Goal: Information Seeking & Learning: Compare options

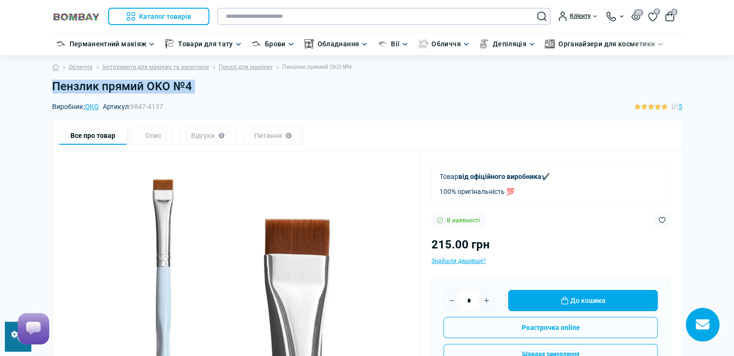
click at [351, 15] on input "text" at bounding box center [383, 16] width 333 height 17
paste input "**********"
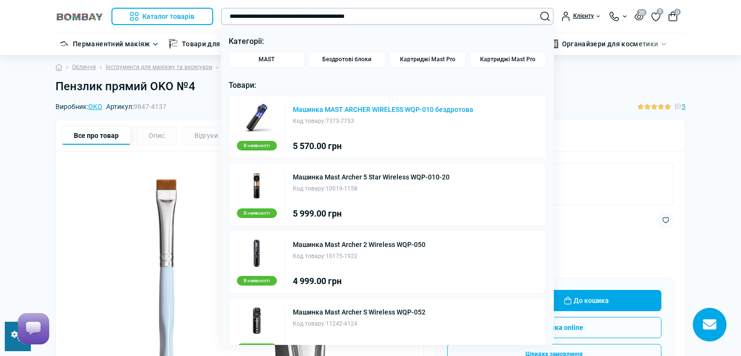
type input "**********"
click at [369, 107] on link "Машинка MAST ARCHER WIRELESS WQP-010 бездротова" at bounding box center [383, 109] width 180 height 7
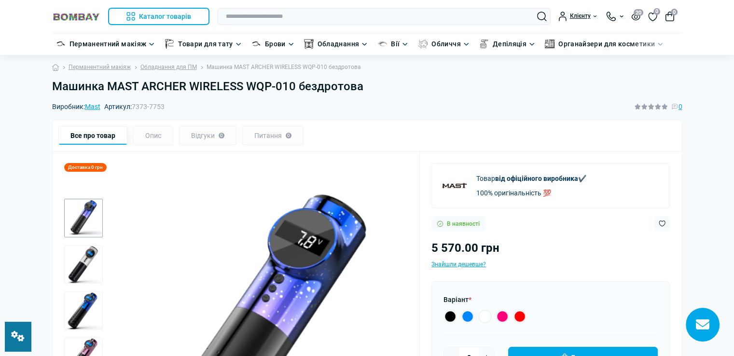
click at [365, 88] on h1 "Машинка MAST ARCHER WIRELESS WQP-010 бездротова" at bounding box center [367, 87] width 630 height 14
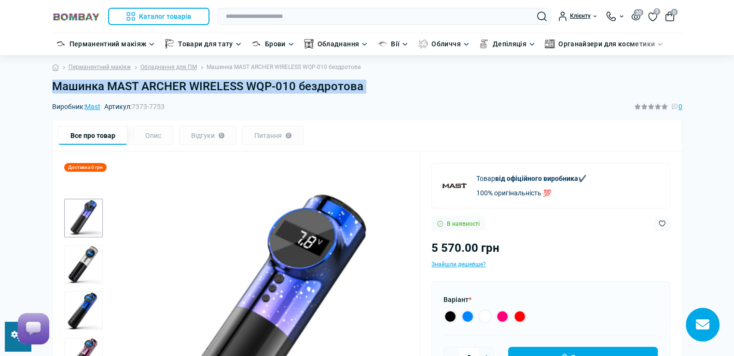
copy main "Машинка MAST ARCHER WIRELESS WQP-010 бездротова"
click at [293, 17] on input "text" at bounding box center [383, 16] width 333 height 17
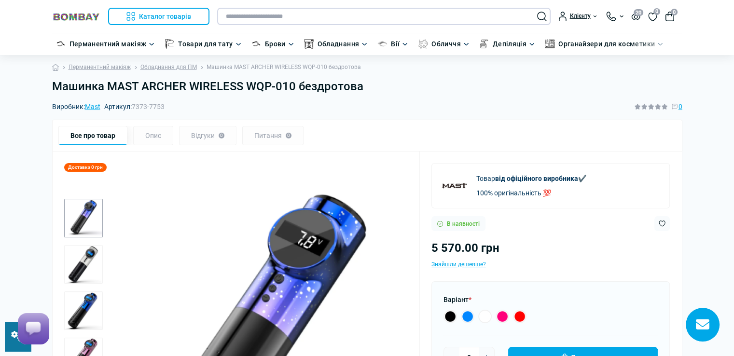
paste input "**********"
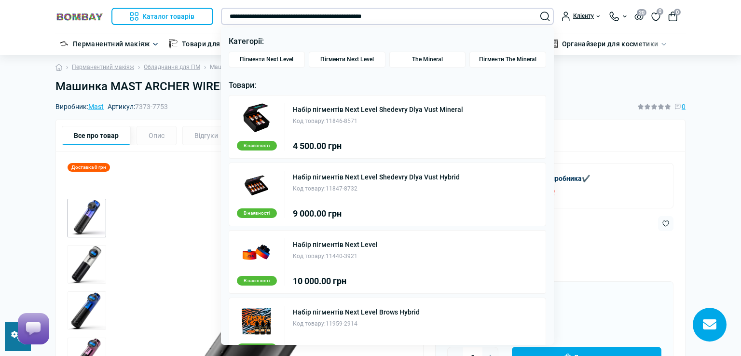
click at [239, 16] on input "**********" at bounding box center [387, 16] width 333 height 17
type input "**********"
click at [420, 109] on link "Набір пігментів Next Level Shedevry Dlya Vust Mineral" at bounding box center [378, 109] width 170 height 7
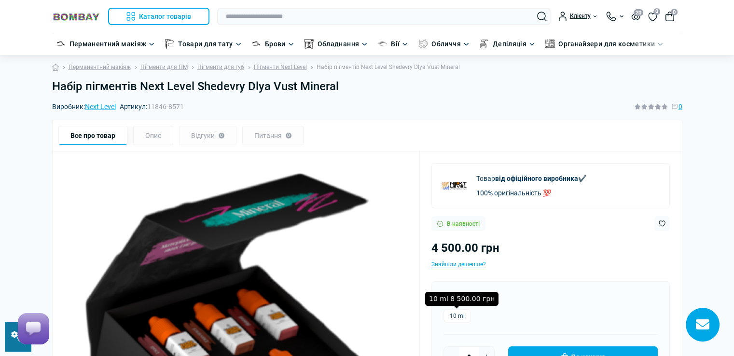
click at [458, 317] on label "10 ml" at bounding box center [457, 316] width 28 height 14
click at [460, 316] on label "10 ml" at bounding box center [457, 316] width 28 height 14
click at [345, 14] on input "text" at bounding box center [383, 16] width 333 height 17
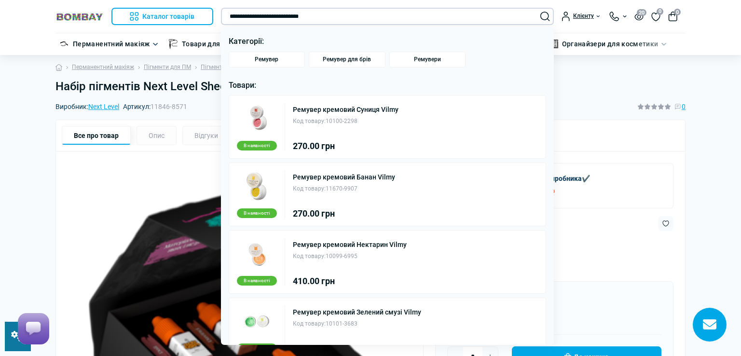
click at [326, 16] on input "**********" at bounding box center [387, 16] width 333 height 17
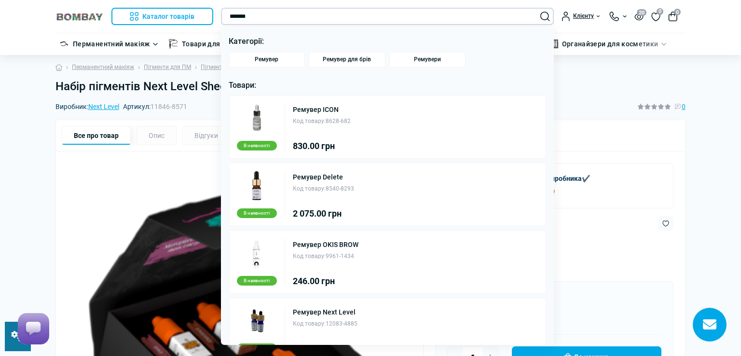
type input "*******"
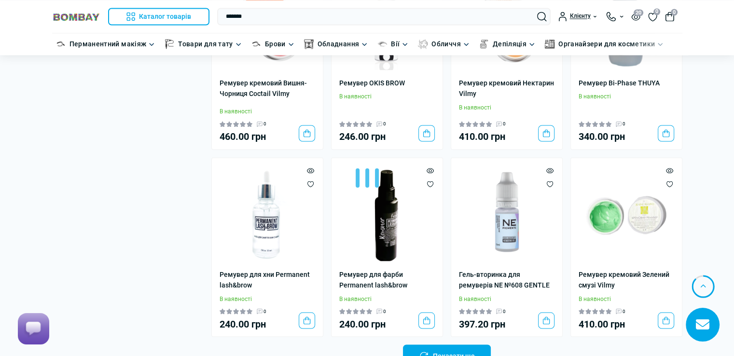
scroll to position [1737, 0]
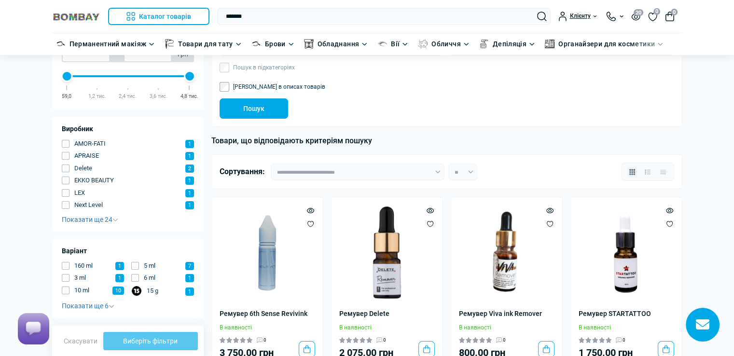
scroll to position [193, 0]
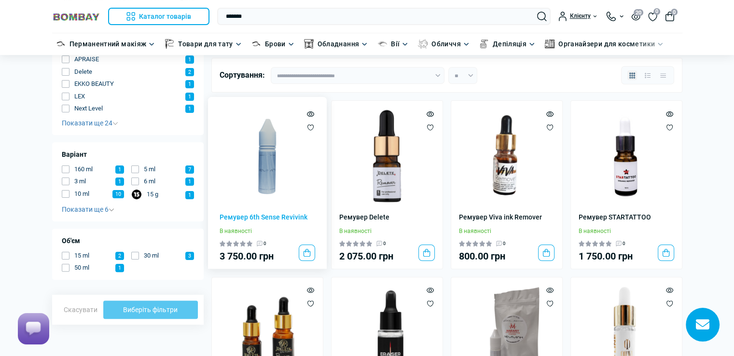
click at [268, 183] on img at bounding box center [268, 157] width 96 height 96
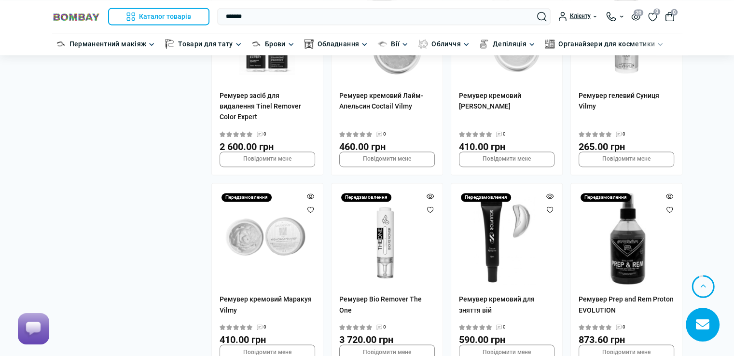
scroll to position [1622, 0]
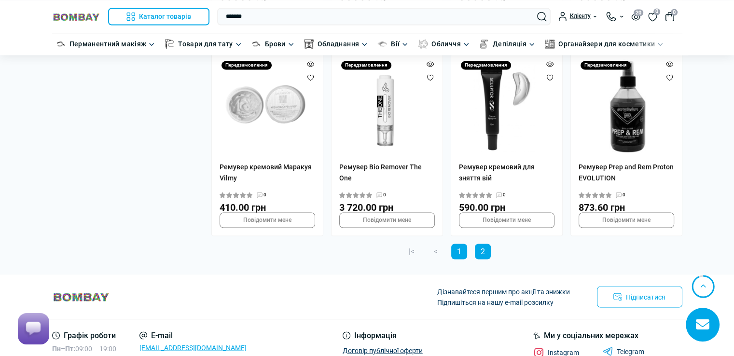
click at [454, 244] on link "1" at bounding box center [459, 251] width 16 height 15
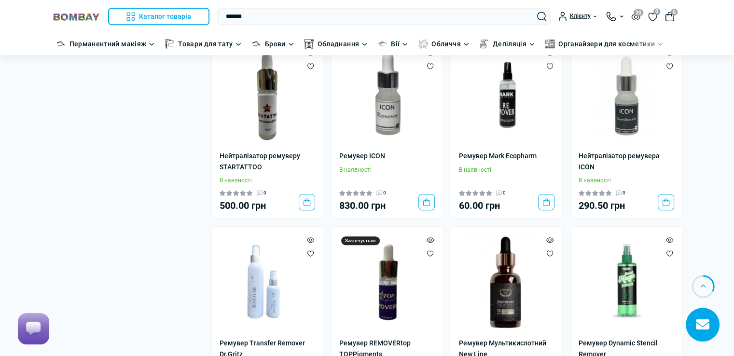
scroll to position [675, 0]
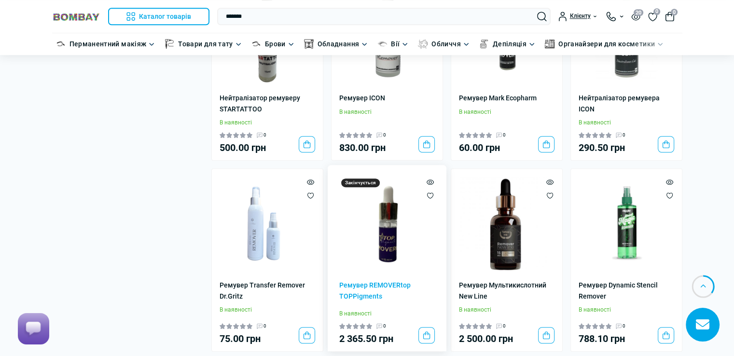
click at [398, 239] on img at bounding box center [387, 225] width 96 height 96
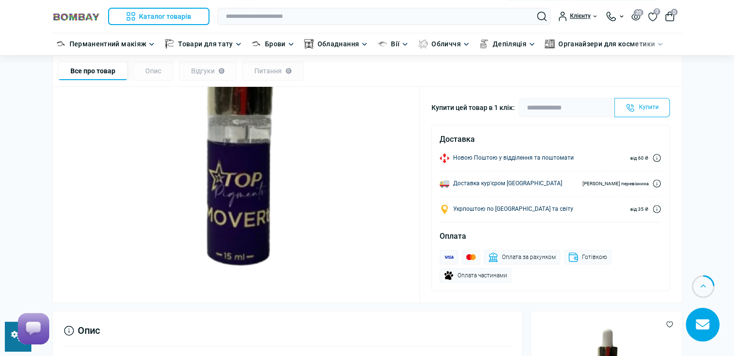
scroll to position [289, 0]
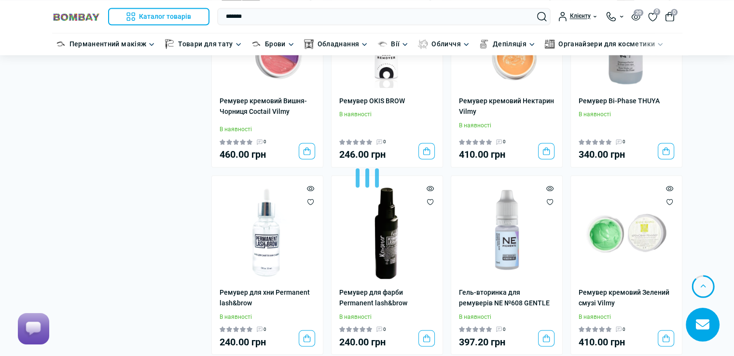
scroll to position [1785, 0]
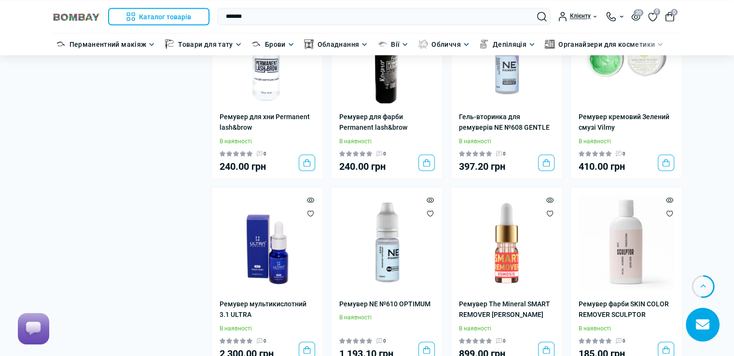
scroll to position [1833, 0]
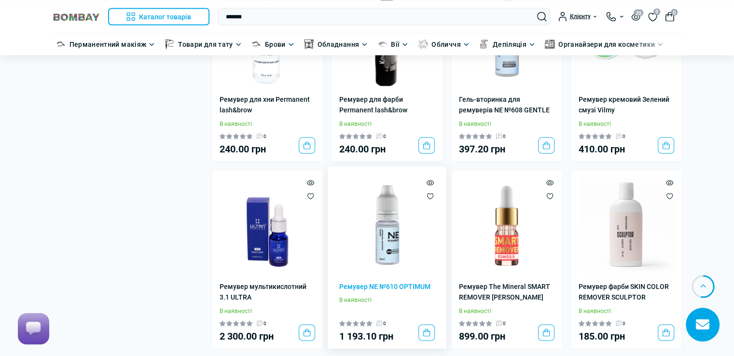
click at [392, 248] on img at bounding box center [387, 226] width 96 height 96
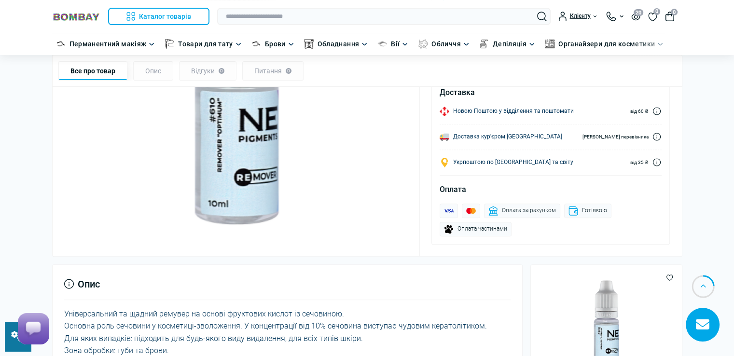
scroll to position [289, 0]
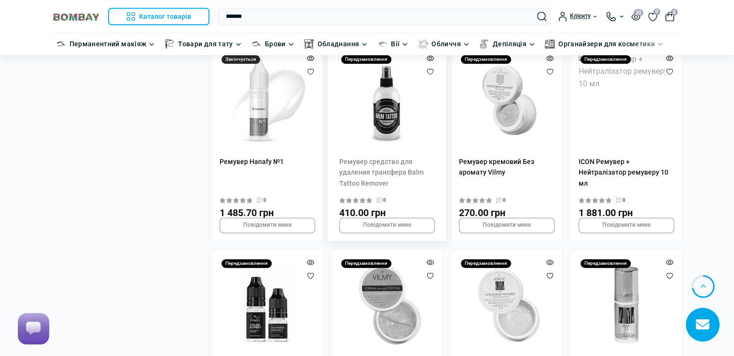
scroll to position [1112, 0]
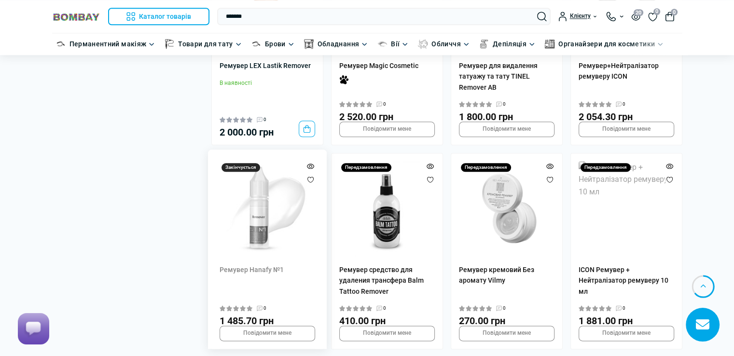
click at [248, 203] on img at bounding box center [268, 209] width 96 height 96
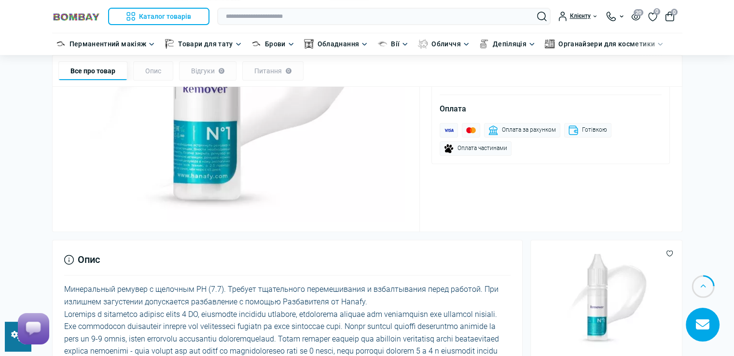
scroll to position [338, 0]
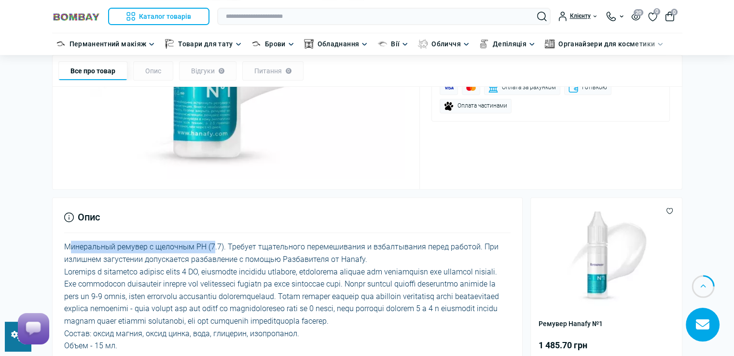
drag, startPoint x: 64, startPoint y: 248, endPoint x: 220, endPoint y: 243, distance: 156.4
click at [210, 245] on div "Минеральный ремувер с щелочным РН (7.7). Требует тщательного перемешивания и вз…" at bounding box center [287, 296] width 447 height 111
click at [222, 242] on div "Минеральный ремувер с щелочным РН (7.7). Требует тщательного перемешивания и вз…" at bounding box center [287, 296] width 447 height 111
click at [221, 242] on div "Минеральный ремувер с щелочным РН (7.7). Требует тщательного перемешивания и вз…" at bounding box center [287, 296] width 447 height 111
drag, startPoint x: 64, startPoint y: 248, endPoint x: 222, endPoint y: 239, distance: 158.5
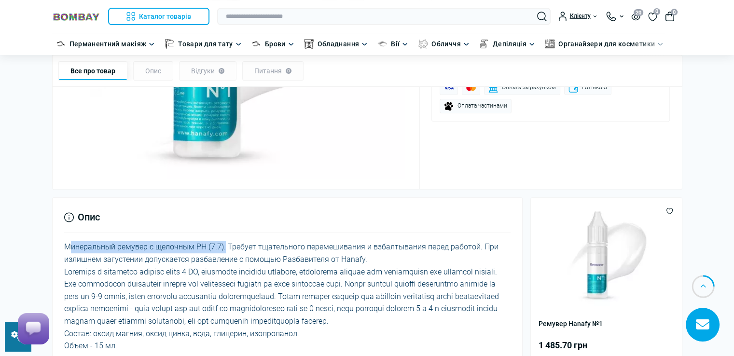
click at [222, 239] on div "Опис Минеральный ремувер с щелочным РН (7.7). Требует тщательного перемешивания…" at bounding box center [287, 280] width 471 height 166
copy div "Минеральный ремувер с щелочным РН (7.7)"
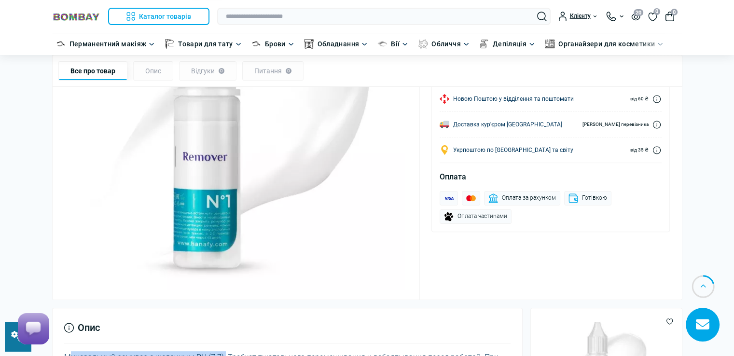
scroll to position [193, 0]
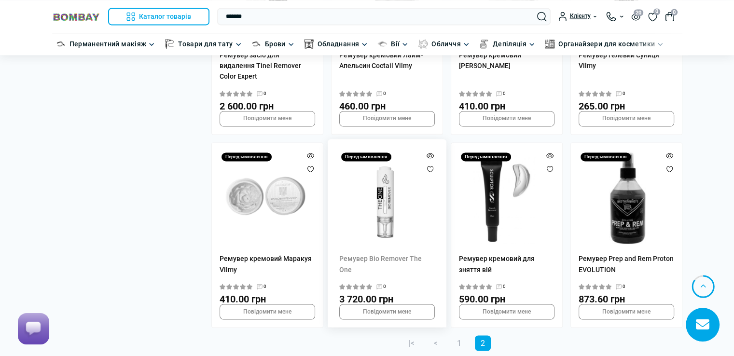
scroll to position [1546, 0]
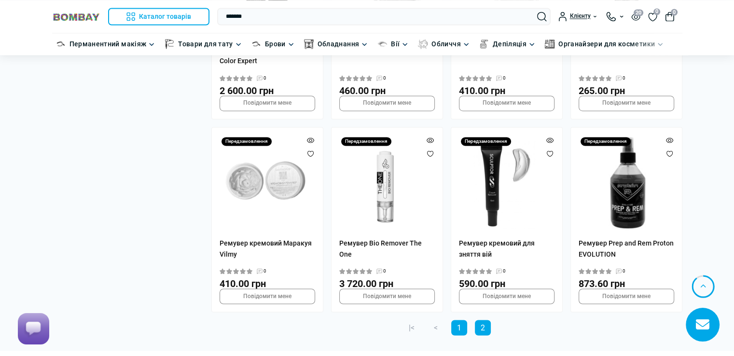
click at [457, 320] on link "1" at bounding box center [459, 327] width 16 height 15
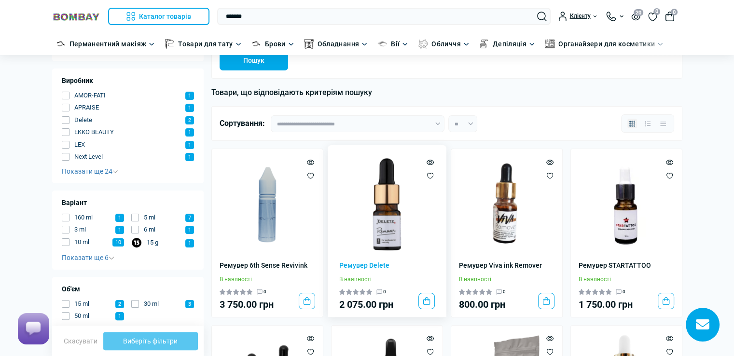
click at [385, 234] on img at bounding box center [387, 205] width 96 height 96
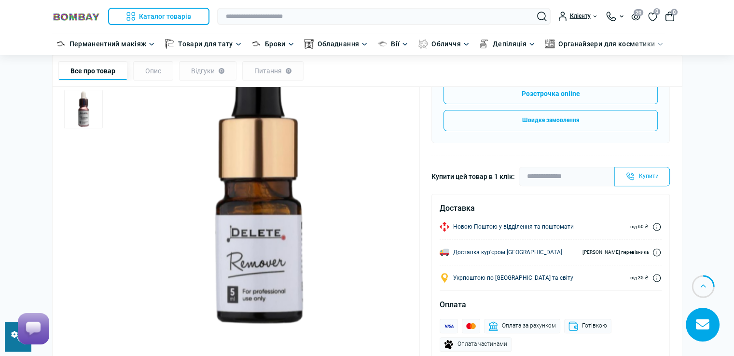
scroll to position [193, 0]
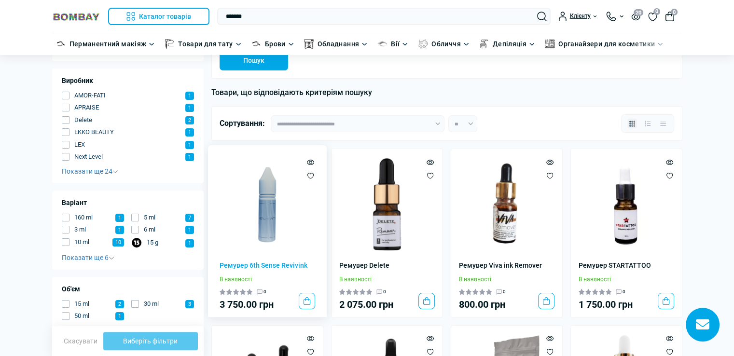
click at [266, 229] on img at bounding box center [268, 205] width 96 height 96
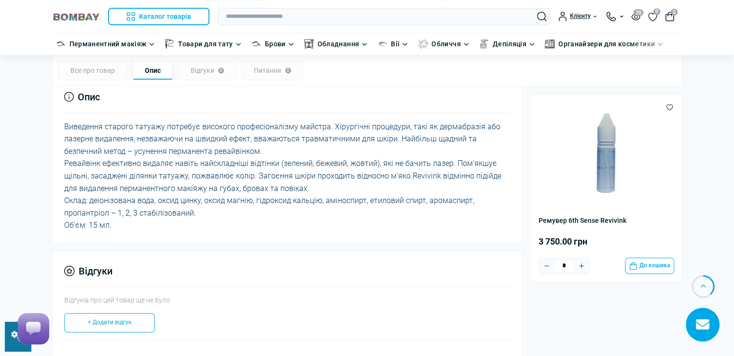
scroll to position [482, 0]
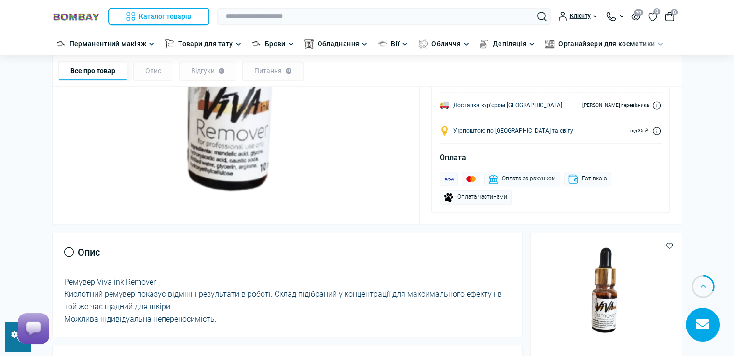
scroll to position [482, 0]
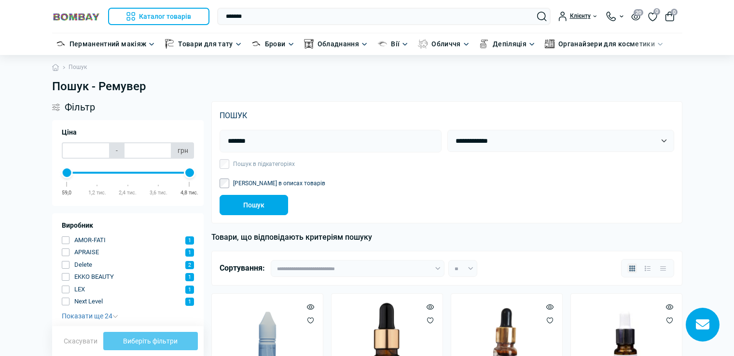
scroll to position [145, 0]
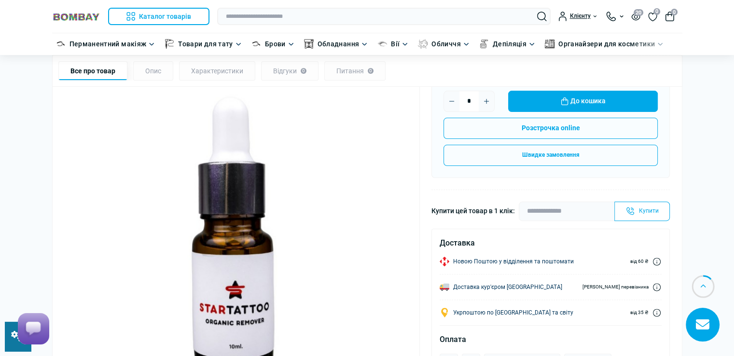
scroll to position [193, 0]
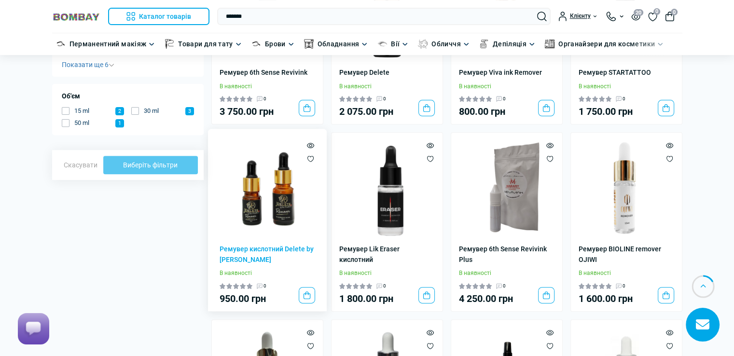
click at [264, 211] on img at bounding box center [268, 188] width 96 height 96
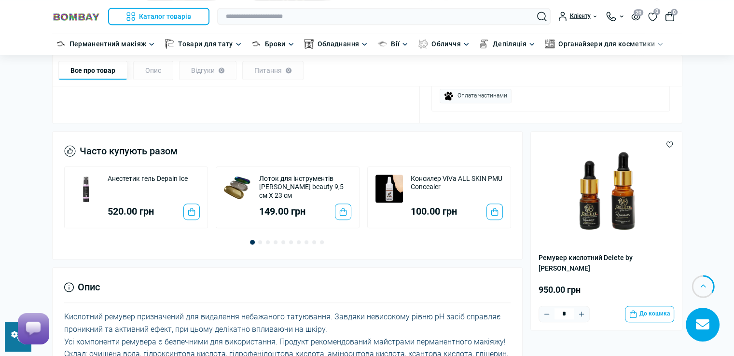
scroll to position [579, 0]
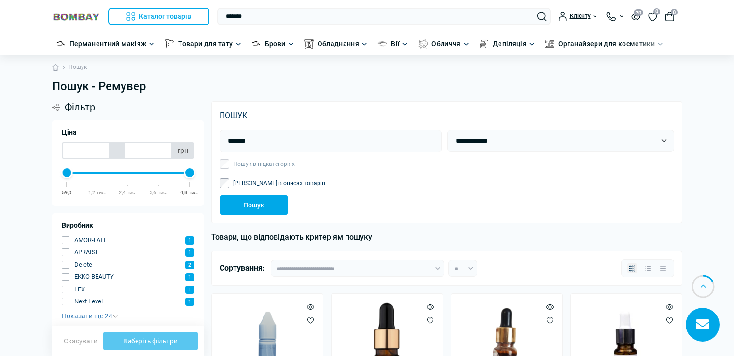
scroll to position [338, 0]
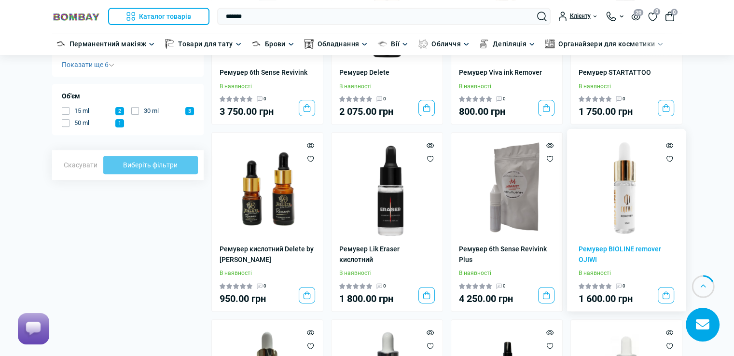
click at [623, 211] on img at bounding box center [626, 188] width 96 height 96
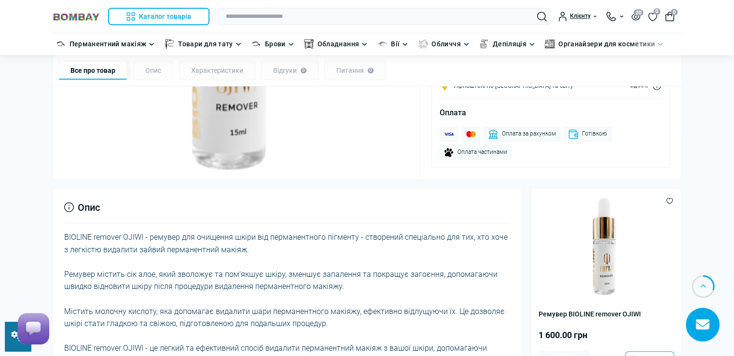
scroll to position [579, 0]
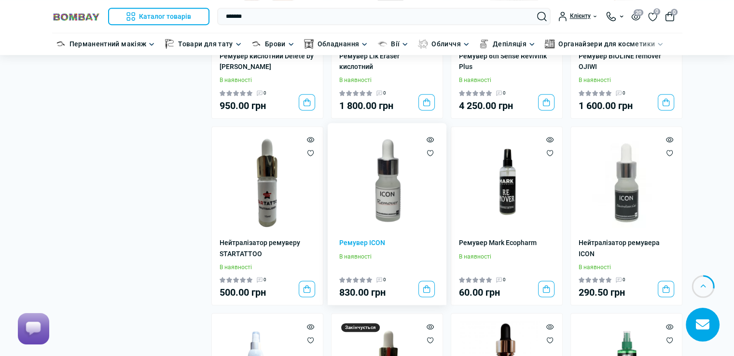
click at [388, 198] on img at bounding box center [387, 183] width 96 height 96
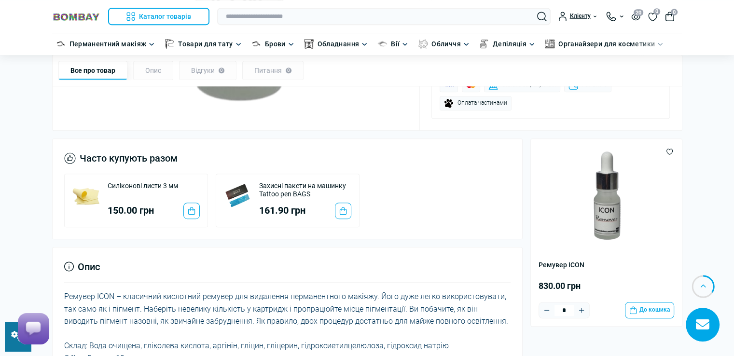
scroll to position [531, 0]
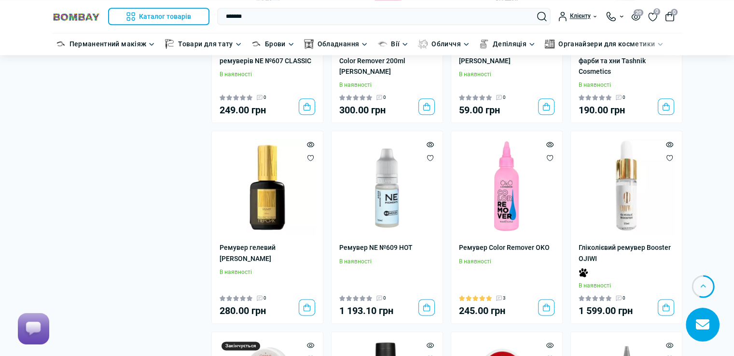
scroll to position [1110, 0]
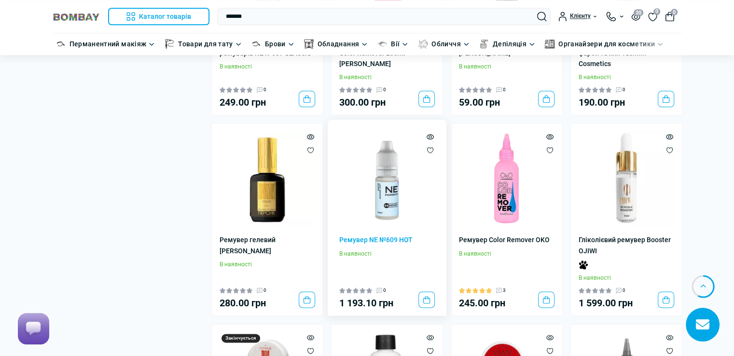
click at [391, 203] on img at bounding box center [387, 179] width 96 height 96
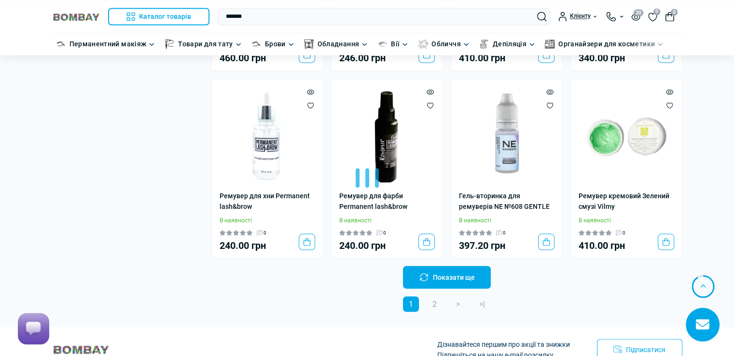
scroll to position [1882, 0]
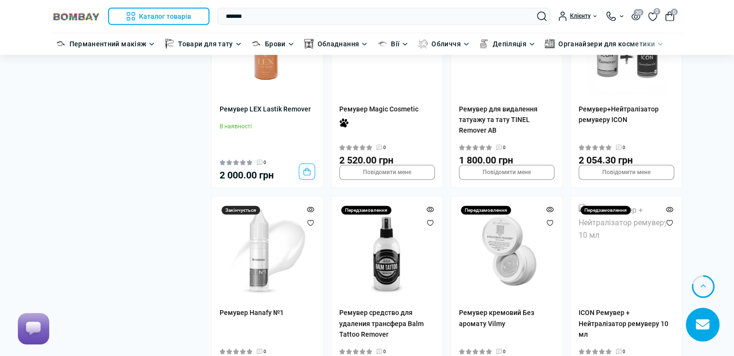
scroll to position [2847, 0]
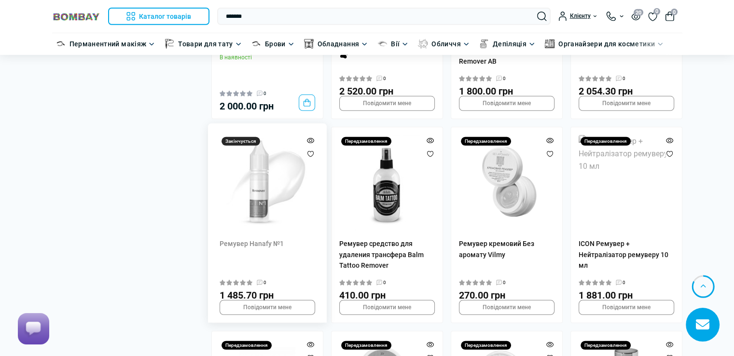
click at [266, 188] on img at bounding box center [268, 183] width 96 height 96
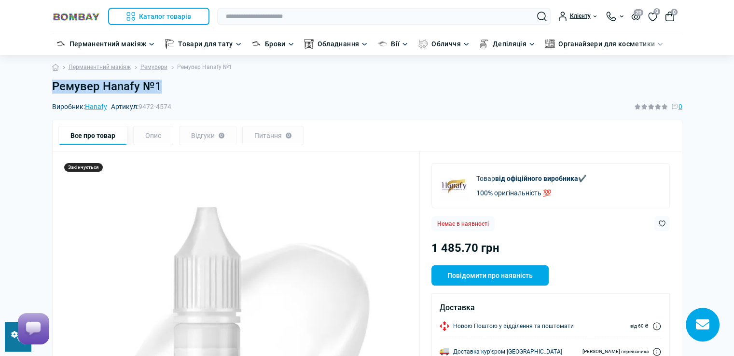
drag, startPoint x: 52, startPoint y: 83, endPoint x: 164, endPoint y: 87, distance: 111.5
click at [164, 87] on h1 "Ремувер Hanafy №1" at bounding box center [367, 87] width 630 height 14
copy h1 "Ремувер Hanafy №1"
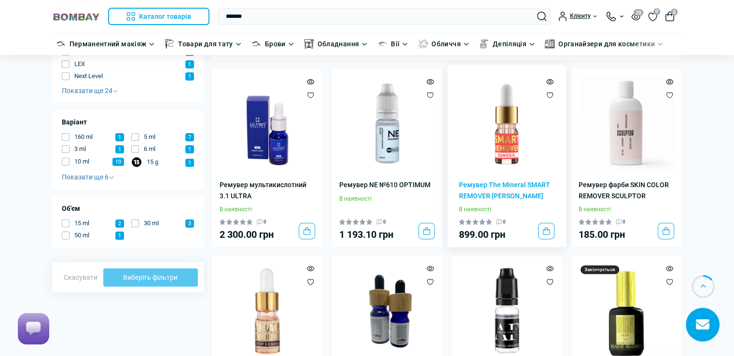
scroll to position [289, 0]
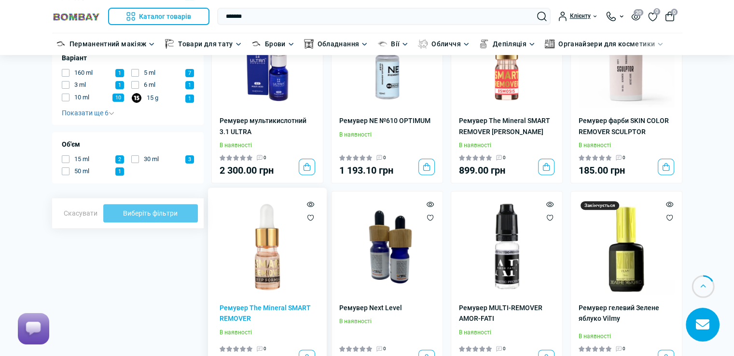
click at [273, 273] on img at bounding box center [268, 247] width 96 height 96
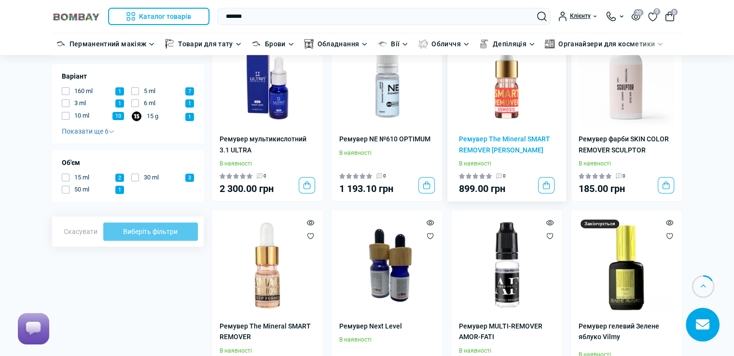
click at [500, 96] on img at bounding box center [507, 78] width 96 height 96
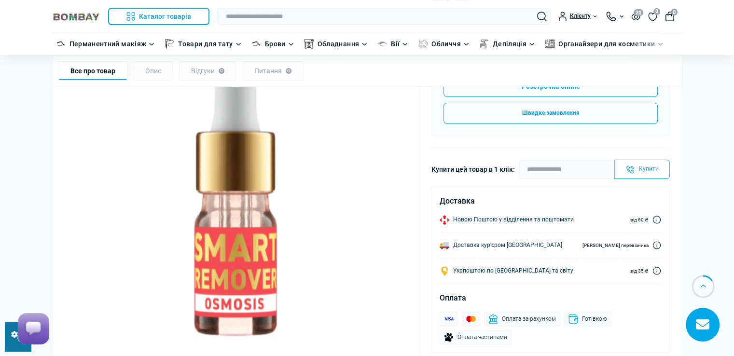
scroll to position [193, 0]
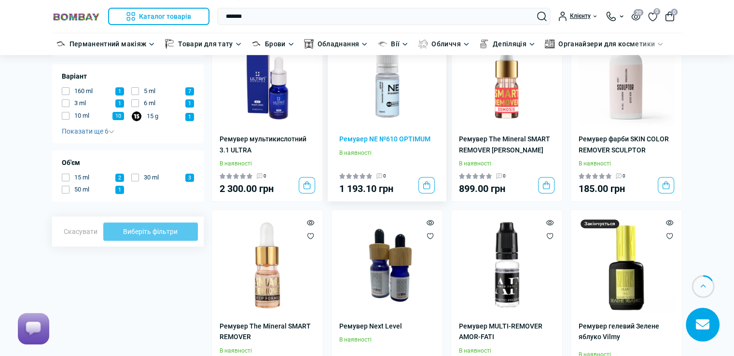
click at [380, 81] on img at bounding box center [387, 78] width 96 height 96
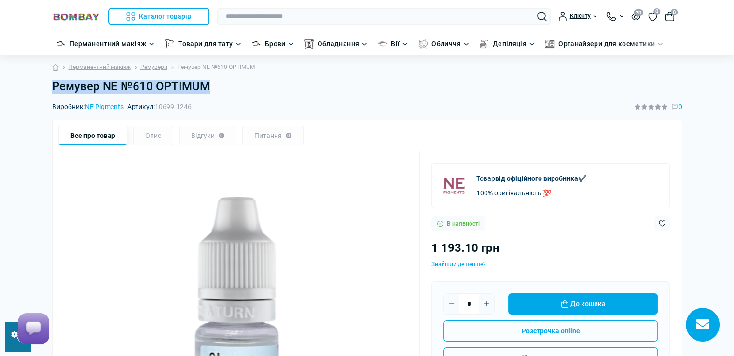
drag, startPoint x: 52, startPoint y: 83, endPoint x: 223, endPoint y: 91, distance: 171.5
click at [223, 91] on h1 "Ремувер NE №610 OPTIMUM" at bounding box center [367, 87] width 630 height 14
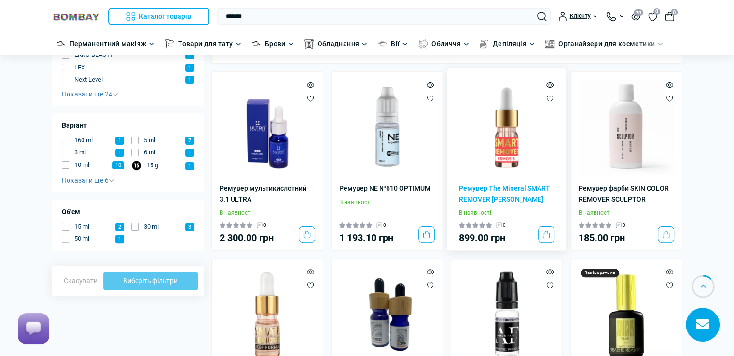
scroll to position [223, 0]
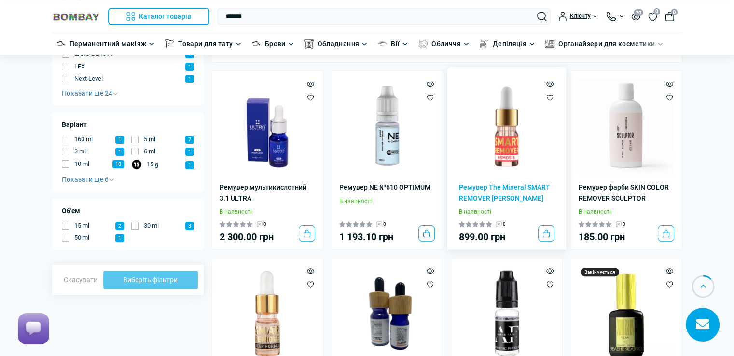
click at [505, 148] on img at bounding box center [507, 127] width 96 height 96
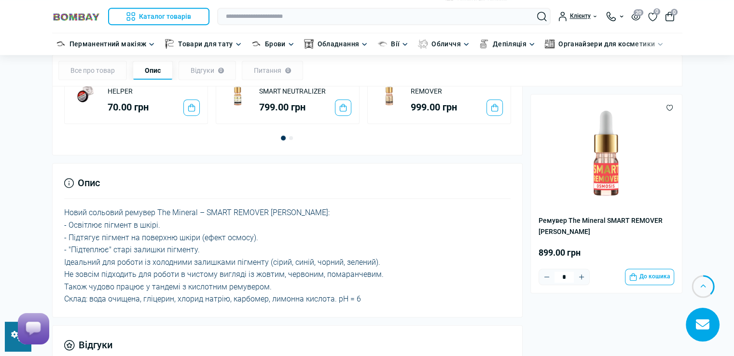
scroll to position [579, 0]
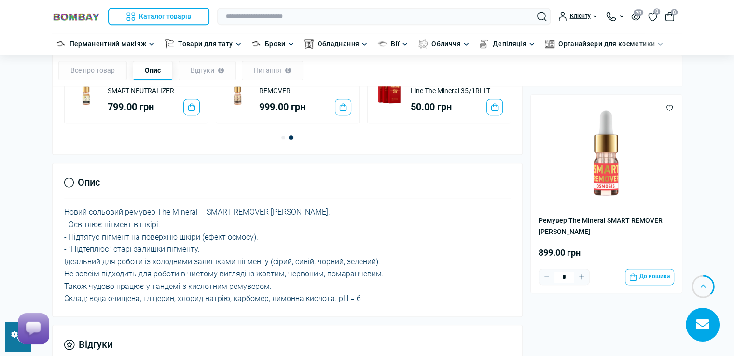
click at [589, 6] on header "Каталог товарів Каталог товарів Перманентний макіяж Каталог товарів Обладнання …" at bounding box center [367, 27] width 734 height 55
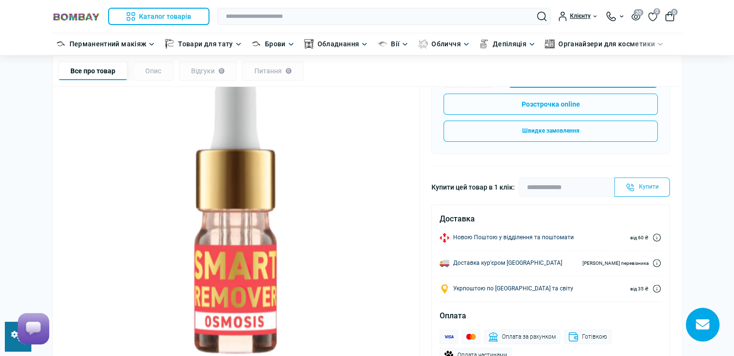
scroll to position [145, 0]
